Goal: Communication & Community: Answer question/provide support

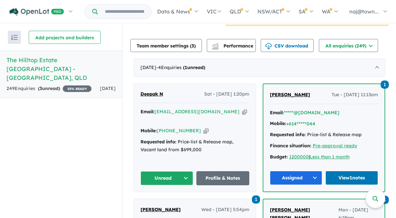
scroll to position [220, 0]
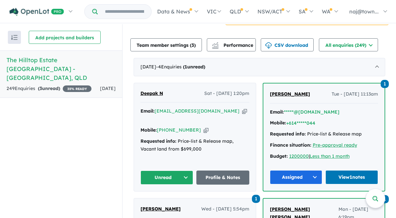
click at [185, 176] on button "Unread" at bounding box center [167, 177] width 53 height 14
click at [172, 208] on button "Assigned" at bounding box center [169, 207] width 57 height 15
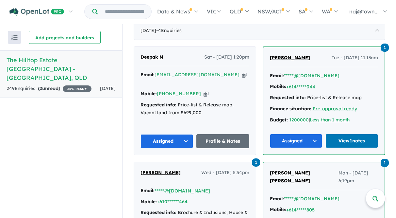
scroll to position [270, 0]
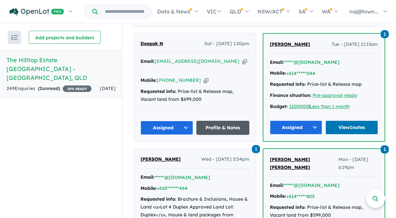
click at [209, 124] on link "Profile & Notes" at bounding box center [222, 128] width 53 height 14
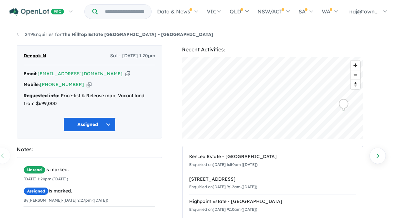
scroll to position [56, 0]
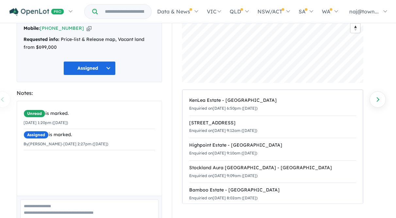
click at [115, 162] on div "Unread is marked. [DATE] 1:20pm ([DATE]) Assigned is marked. By [PERSON_NAME] -…" at bounding box center [89, 148] width 145 height 94
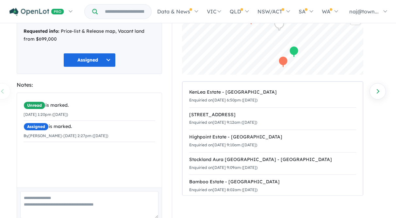
scroll to position [87, 0]
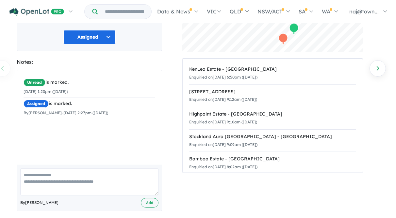
click at [49, 179] on textarea at bounding box center [89, 181] width 138 height 27
type textarea "**********"
click at [146, 203] on button "Add" at bounding box center [150, 202] width 18 height 9
